Goal: Task Accomplishment & Management: Complete application form

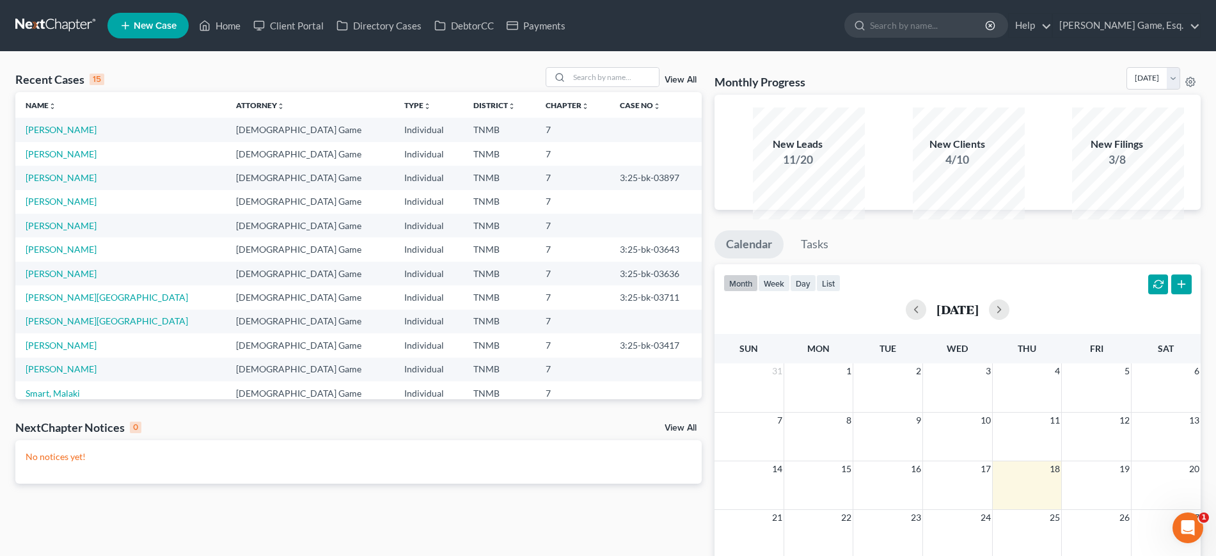
click at [176, 31] on span "New Case" at bounding box center [155, 26] width 43 height 10
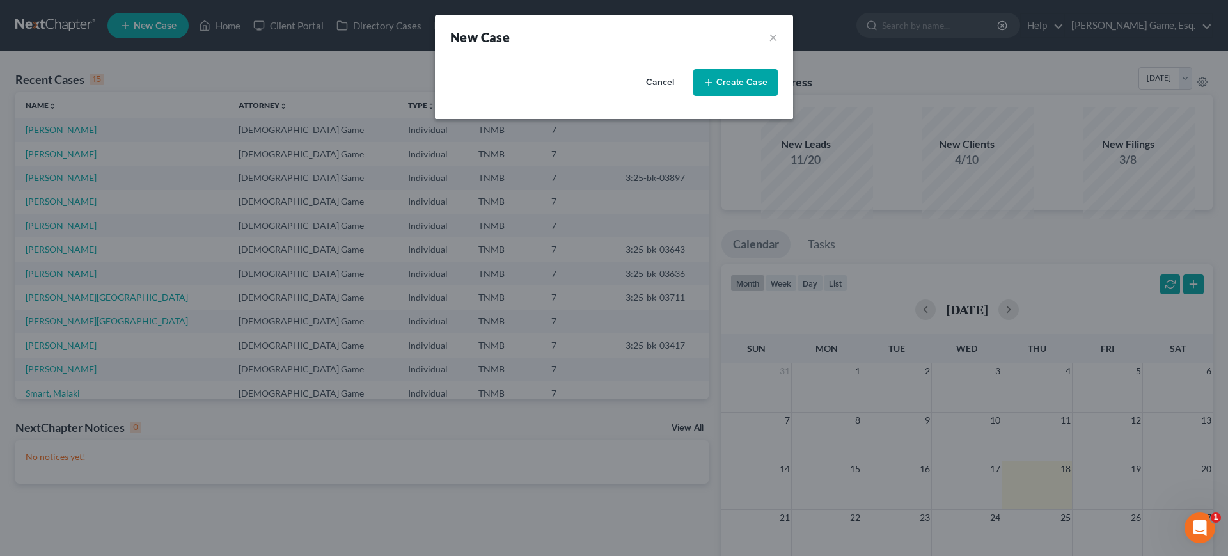
select select "75"
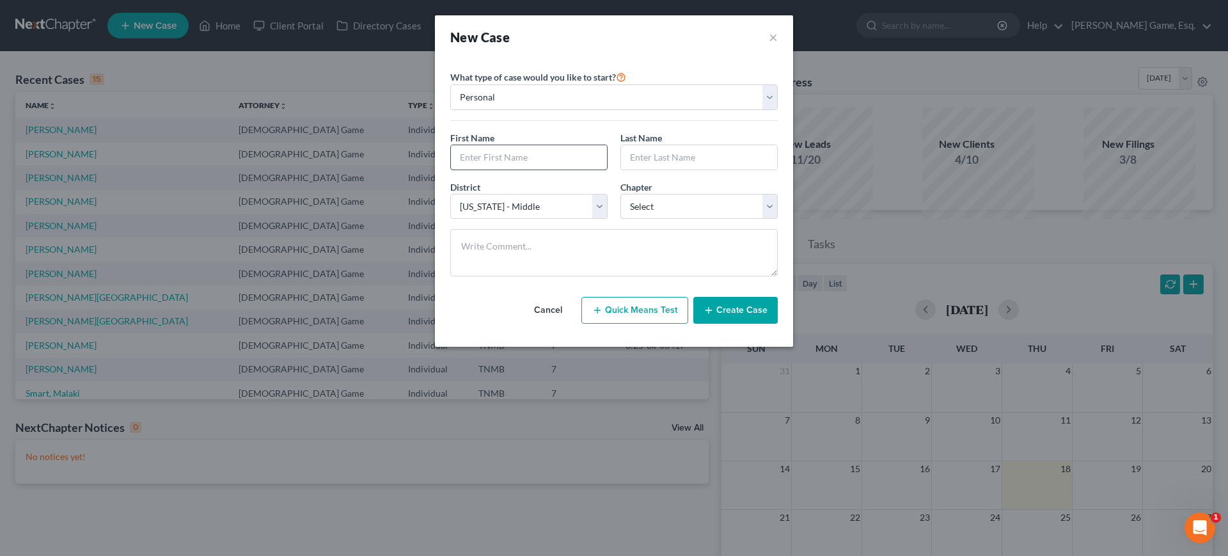
click at [507, 169] on input "text" at bounding box center [529, 157] width 156 height 24
type input "[PERSON_NAME]"
click at [715, 219] on select "Select 7 11 12 13" at bounding box center [698, 207] width 157 height 26
select select "0"
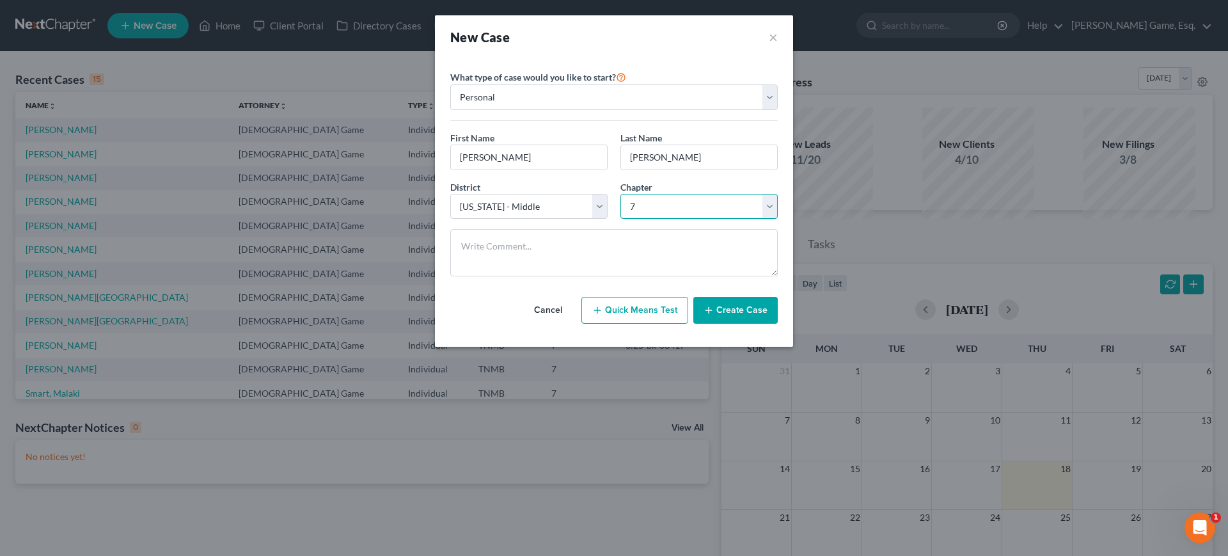
click at [620, 219] on select "Select 7 11 12 13" at bounding box center [698, 207] width 157 height 26
click at [741, 324] on button "Create Case" at bounding box center [735, 310] width 84 height 27
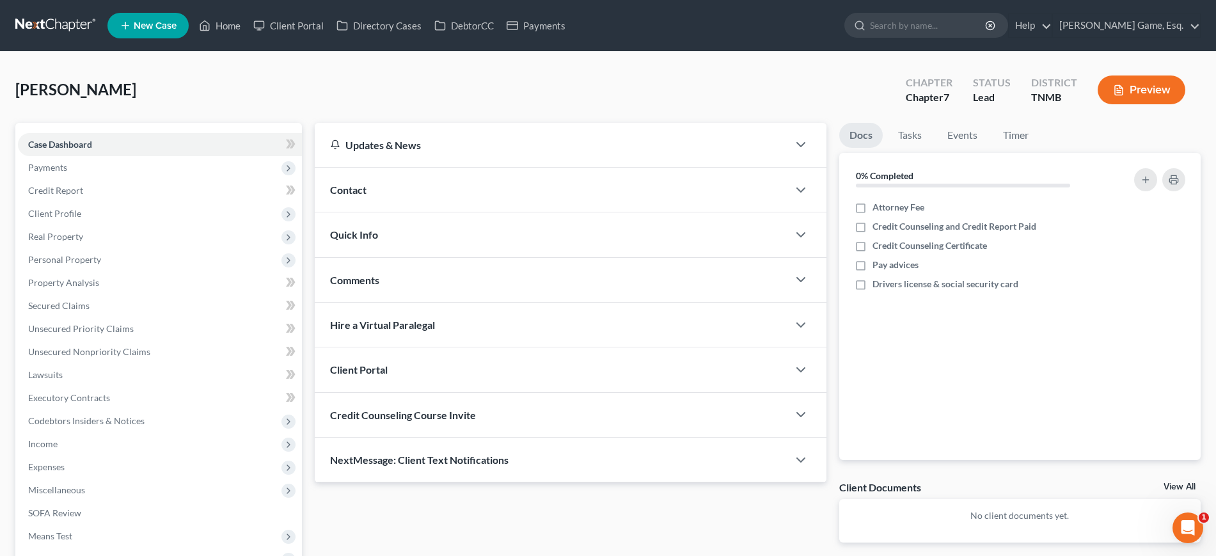
click at [436, 212] on div "Contact" at bounding box center [551, 190] width 473 height 44
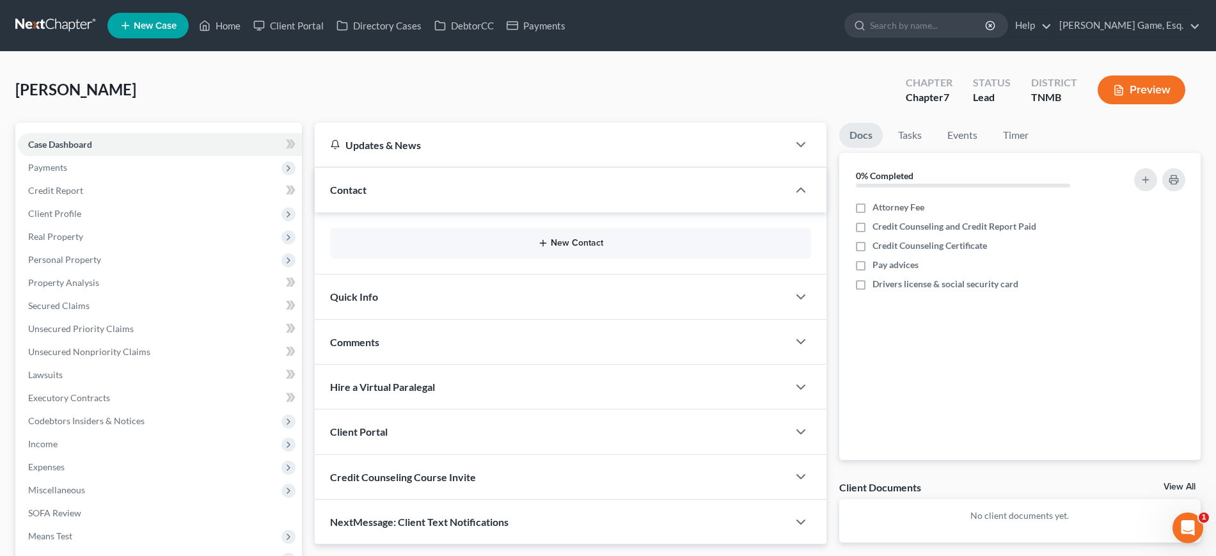
click at [585, 248] on button "New Contact" at bounding box center [570, 243] width 460 height 10
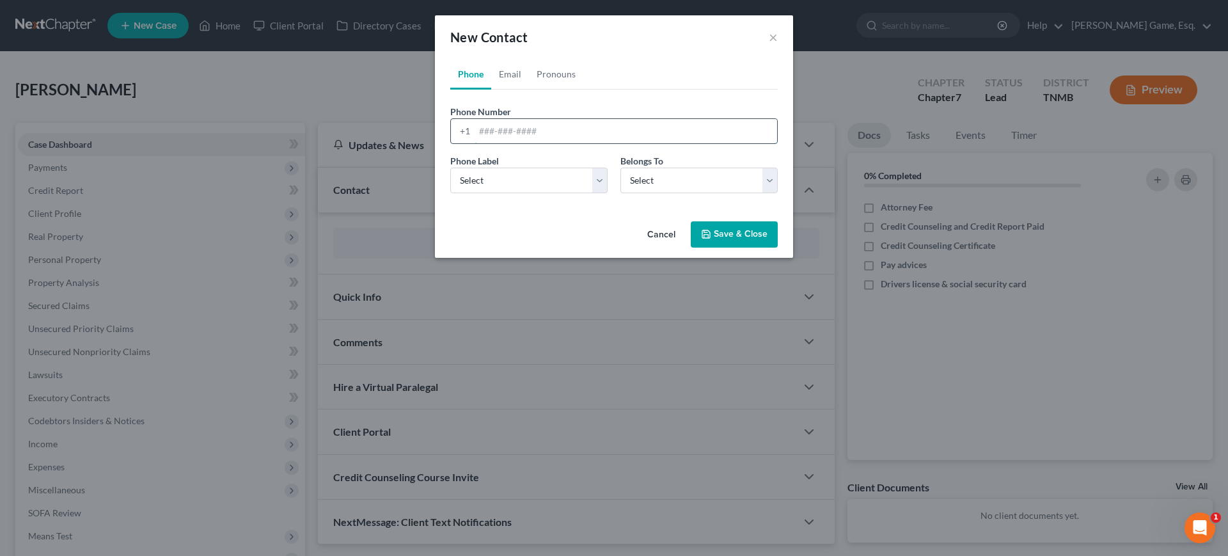
click at [494, 143] on input "tel" at bounding box center [625, 131] width 302 height 24
type input "9312188873"
drag, startPoint x: 670, startPoint y: 217, endPoint x: 670, endPoint y: 231, distance: 14.7
click at [670, 193] on select "Select Client Other" at bounding box center [698, 181] width 157 height 26
select select "0"
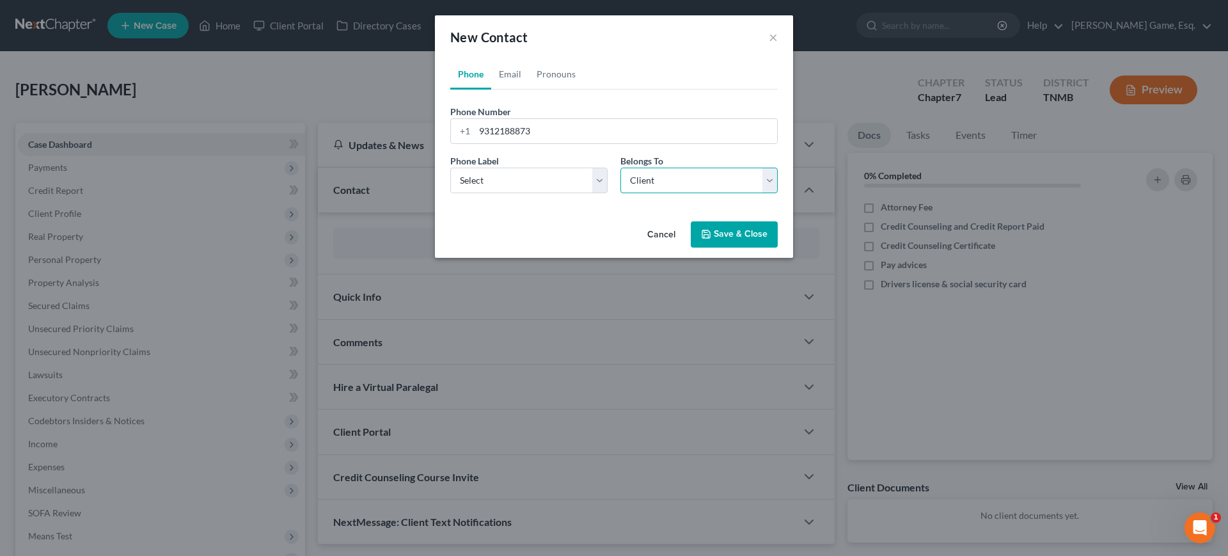
click at [620, 193] on select "Select Client Other" at bounding box center [698, 181] width 157 height 26
select select "0"
click at [504, 193] on select "Select Mobile Home Work Other" at bounding box center [528, 181] width 157 height 26
select select "0"
click at [450, 193] on select "Select Mobile Home Work Other" at bounding box center [528, 181] width 157 height 26
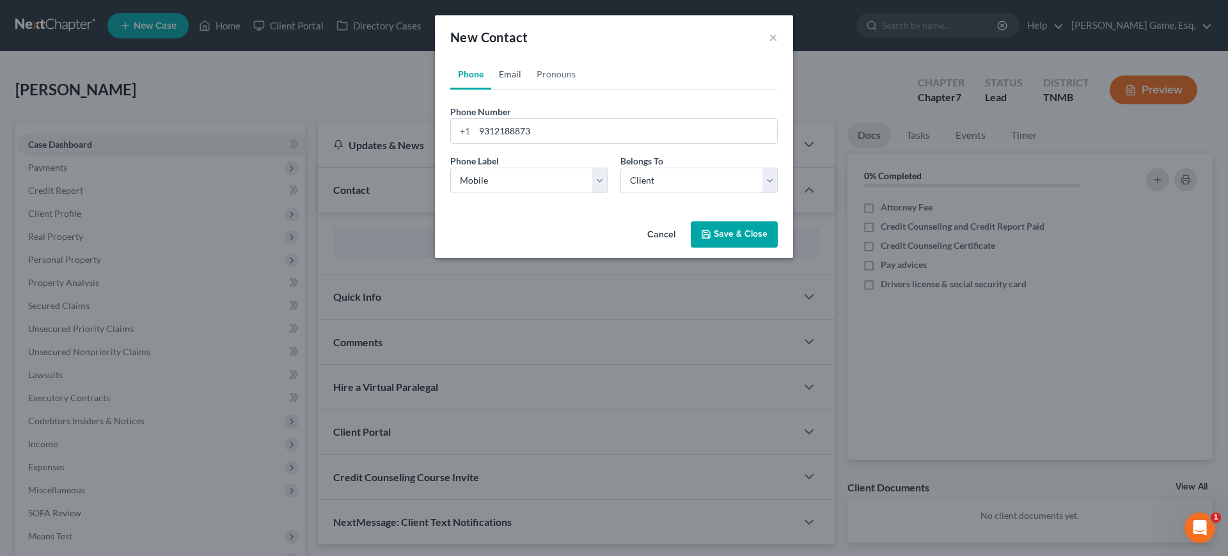
click at [491, 90] on link "Email" at bounding box center [510, 74] width 38 height 31
click at [495, 143] on input "email" at bounding box center [625, 131] width 302 height 24
type input "[EMAIL_ADDRESS][DOMAIN_NAME]"
click at [497, 193] on select "Select Home Work Other" at bounding box center [528, 181] width 157 height 26
select select "0"
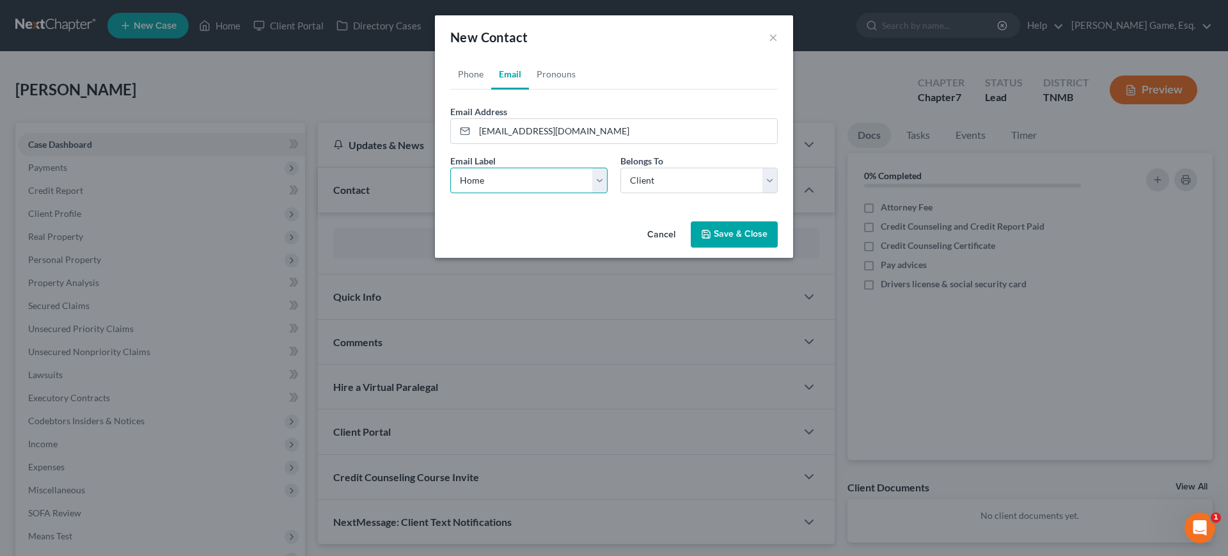
click at [450, 193] on select "Select Home Work Other" at bounding box center [528, 181] width 157 height 26
click at [767, 248] on button "Save & Close" at bounding box center [734, 234] width 87 height 27
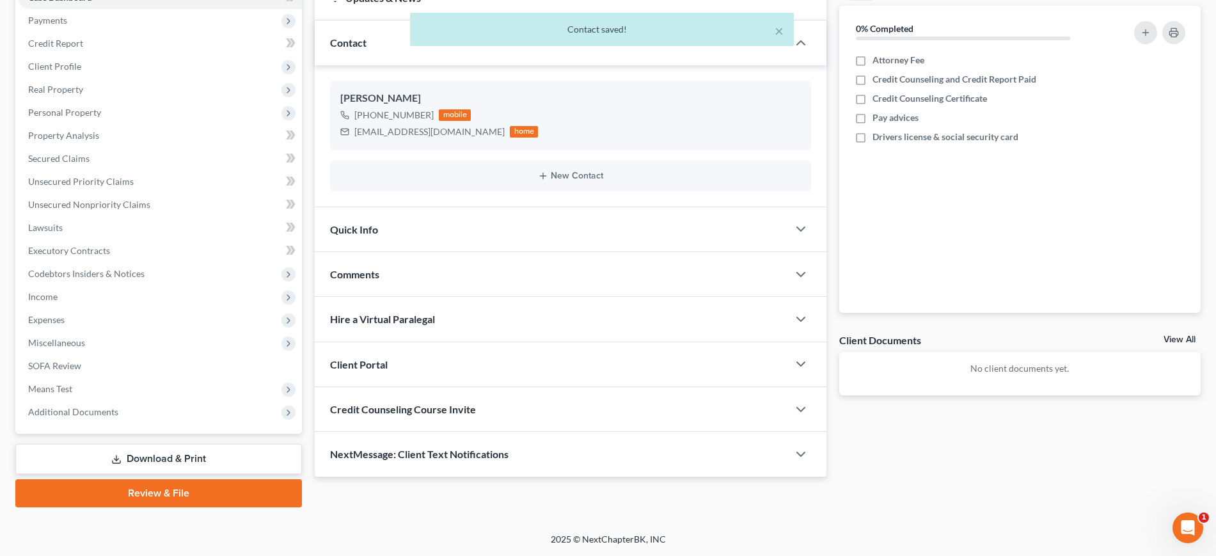
scroll to position [240, 0]
click at [551, 386] on div "Client Portal" at bounding box center [551, 364] width 473 height 44
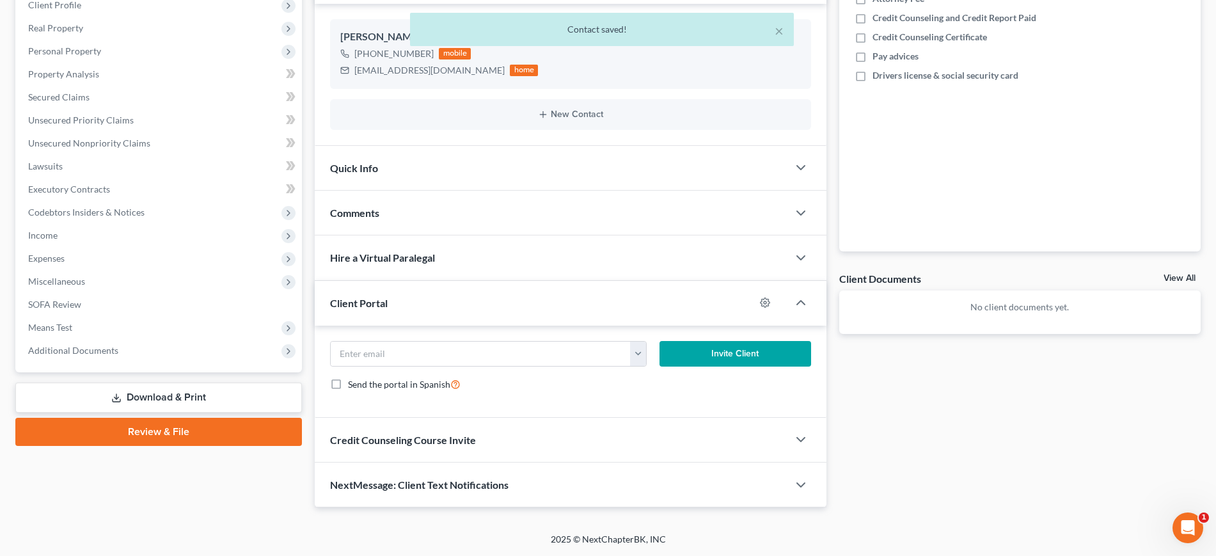
scroll to position [320, 0]
click at [632, 366] on button "button" at bounding box center [638, 353] width 16 height 24
click at [647, 398] on link "[EMAIL_ADDRESS][DOMAIN_NAME]" at bounding box center [705, 388] width 175 height 22
type input "[EMAIL_ADDRESS][DOMAIN_NAME]"
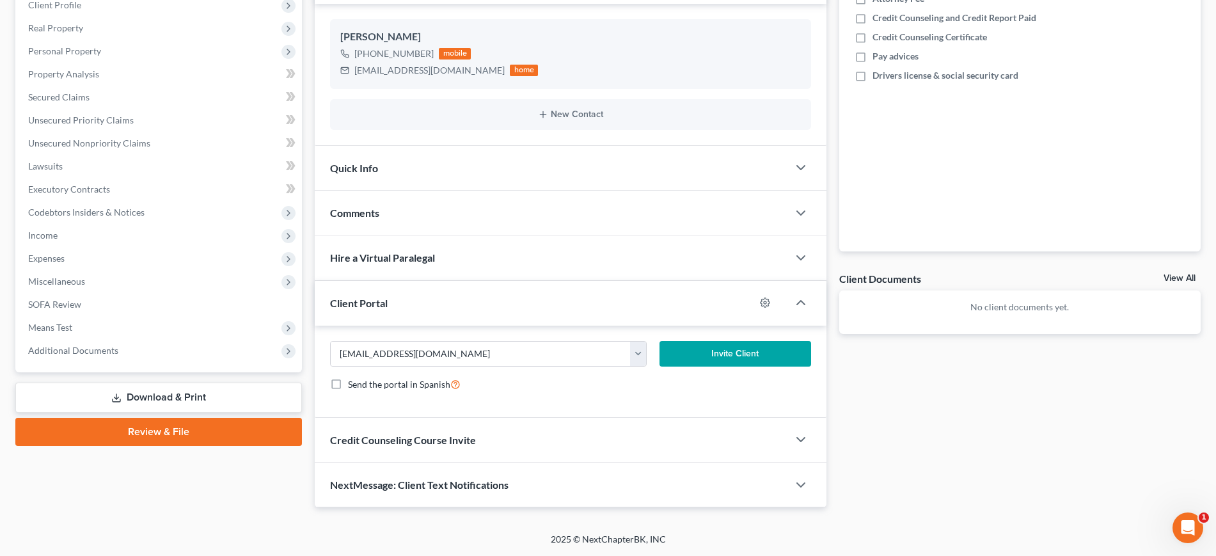
click at [709, 366] on button "Invite Client" at bounding box center [735, 354] width 152 height 26
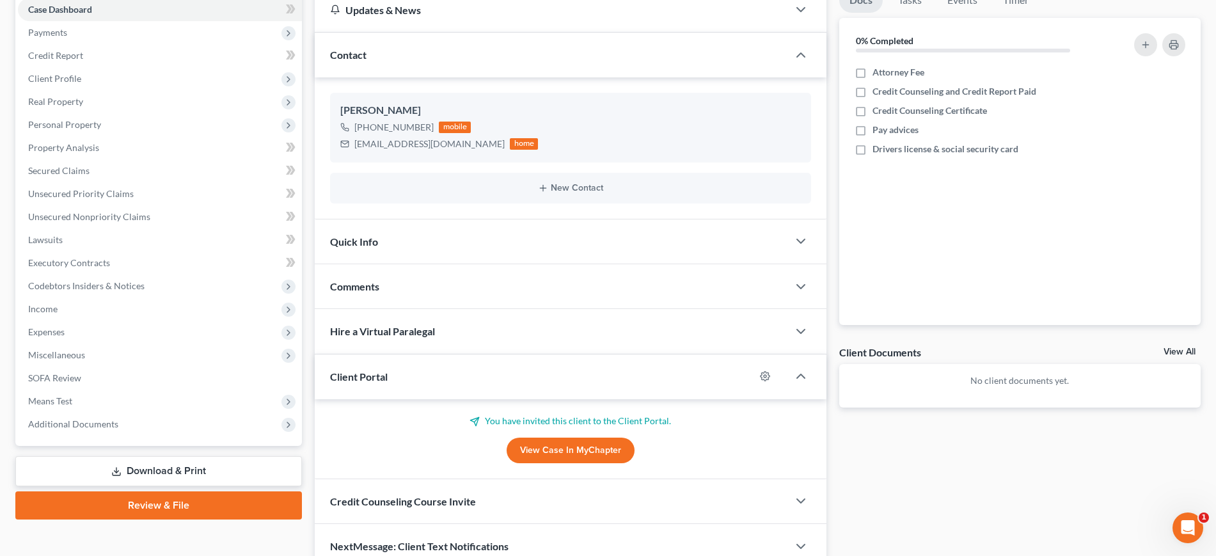
scroll to position [0, 0]
